Goal: Navigation & Orientation: Go to known website

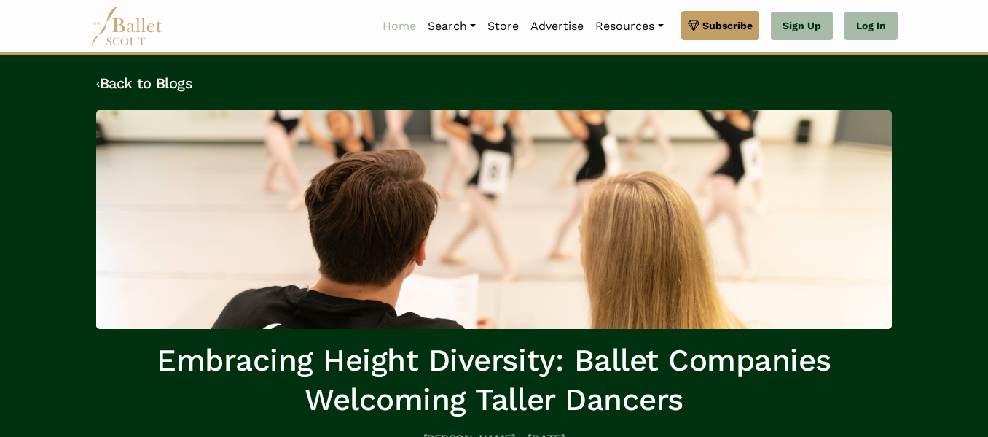
click at [397, 26] on link "Home" at bounding box center [399, 26] width 45 height 31
